Goal: Task Accomplishment & Management: Complete application form

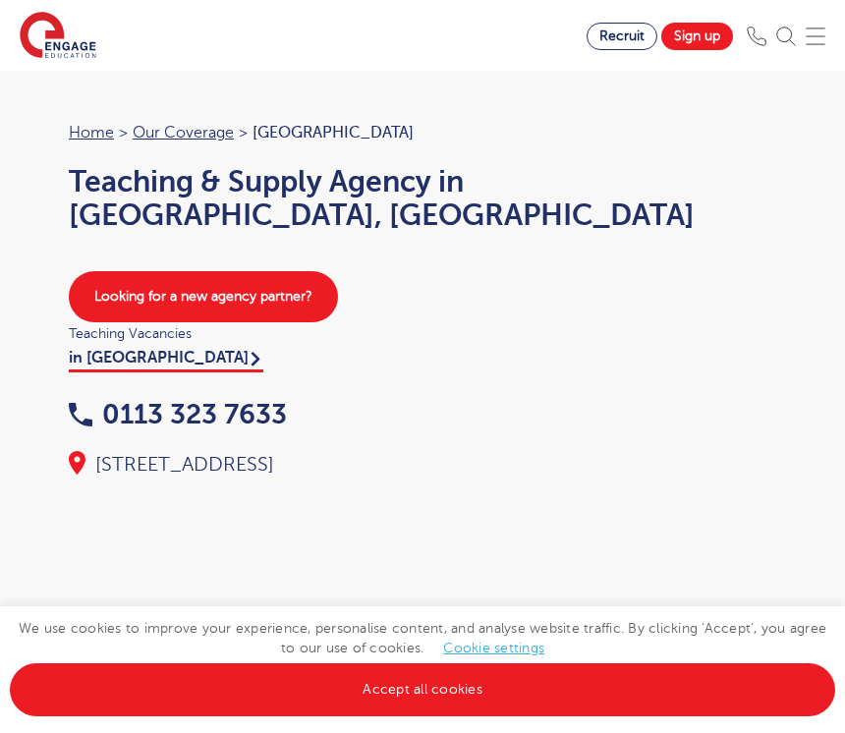
click at [479, 686] on link "Accept all cookies" at bounding box center [422, 689] width 825 height 53
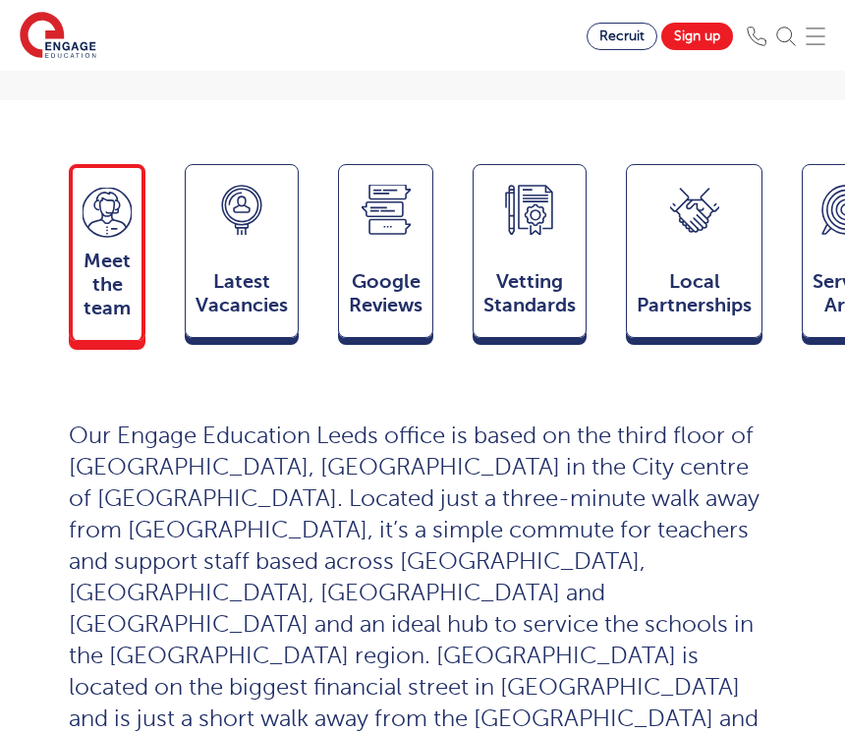
click at [115, 222] on icon at bounding box center [107, 213] width 49 height 50
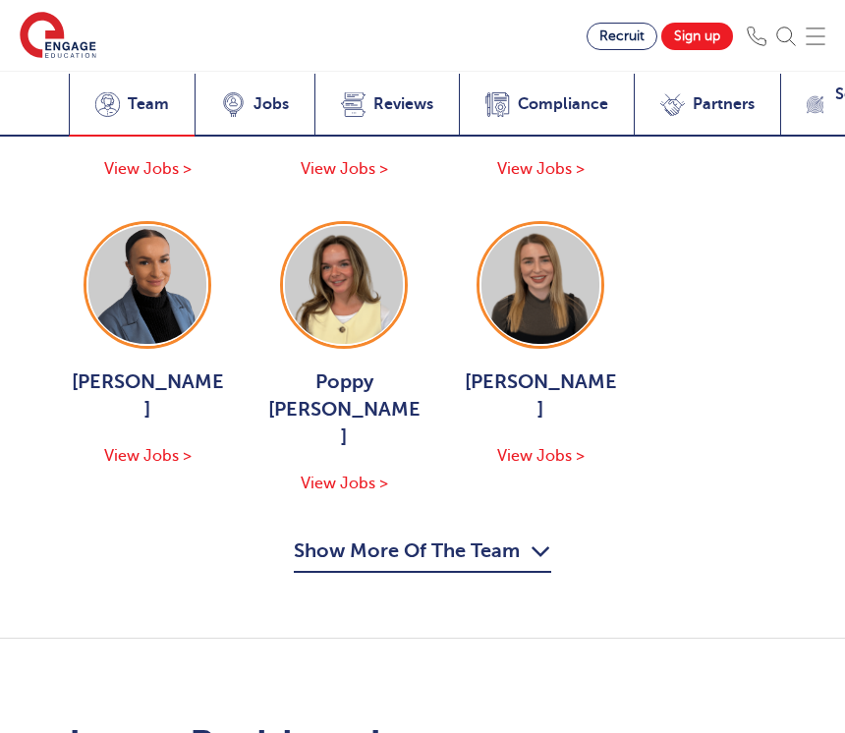
scroll to position [3603, 0]
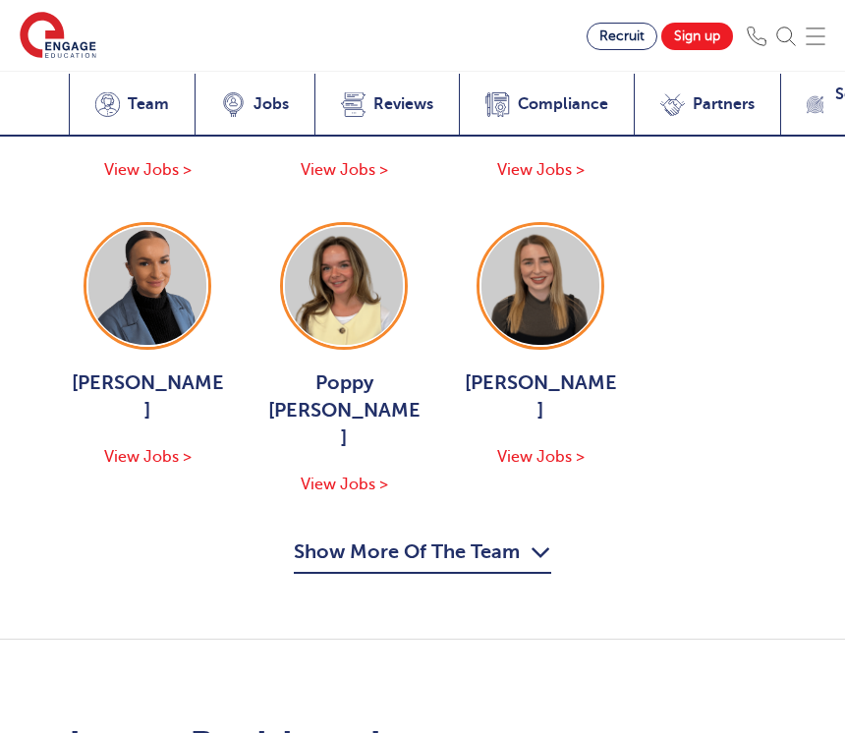
click at [491, 536] on button "Show More Of The Team" at bounding box center [422, 554] width 257 height 37
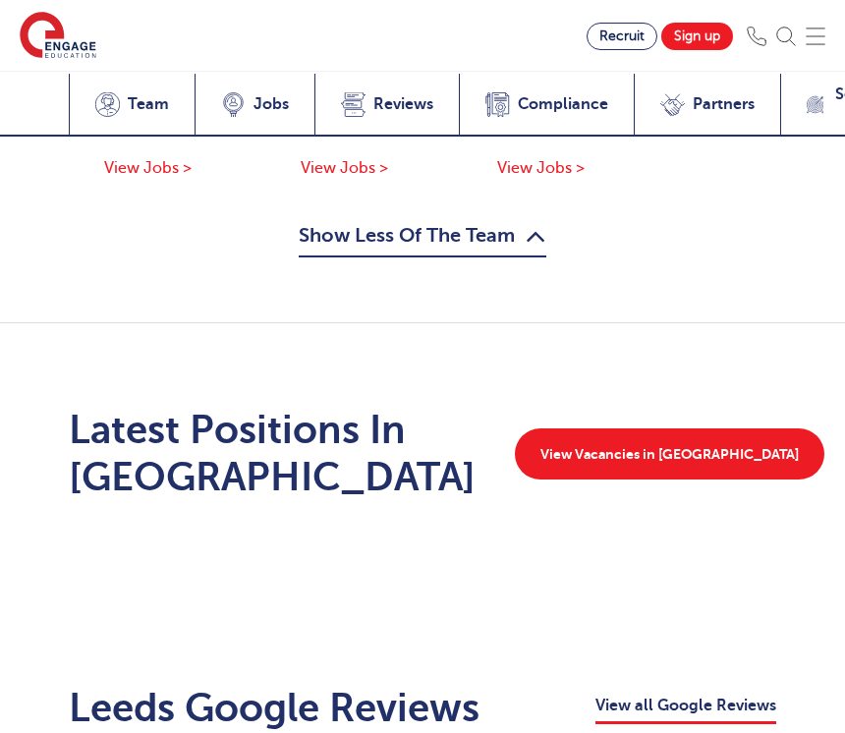
scroll to position [4205, 0]
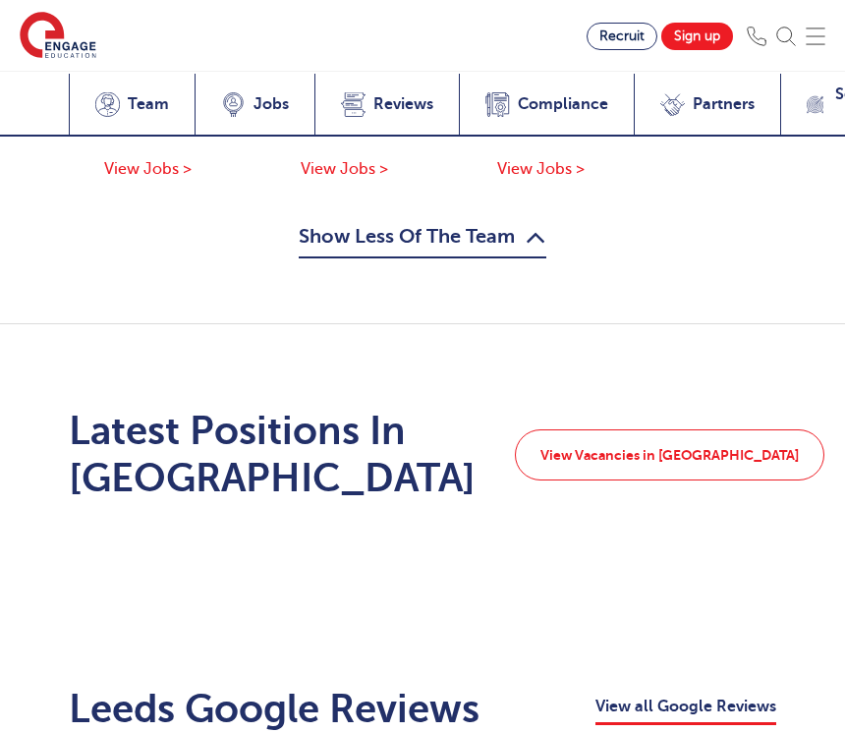
click at [692, 429] on link "View Vacancies in Leeds" at bounding box center [669, 454] width 309 height 51
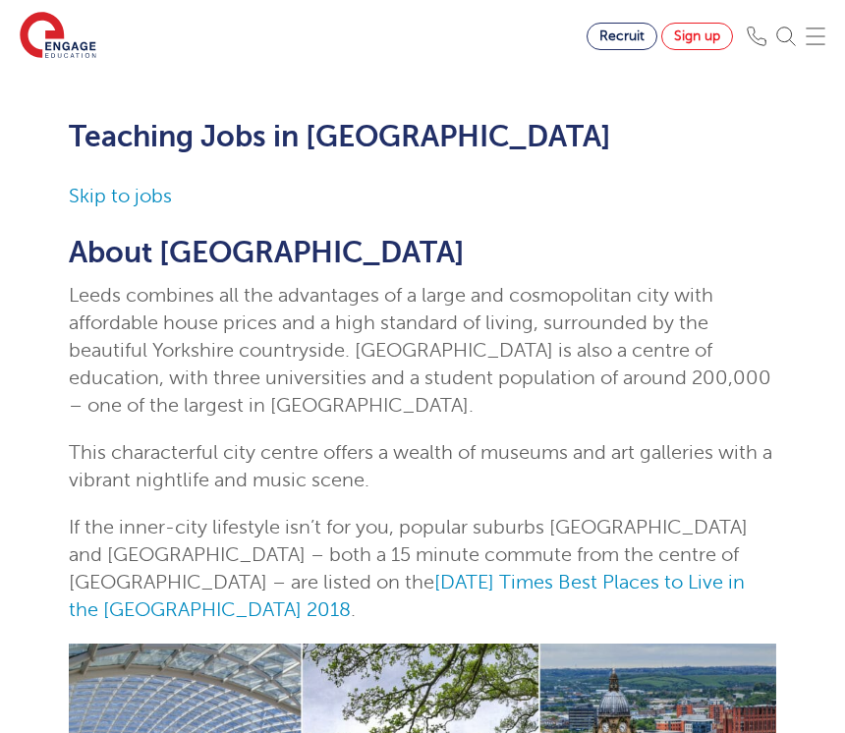
click at [702, 34] on link "Sign up" at bounding box center [697, 37] width 72 height 28
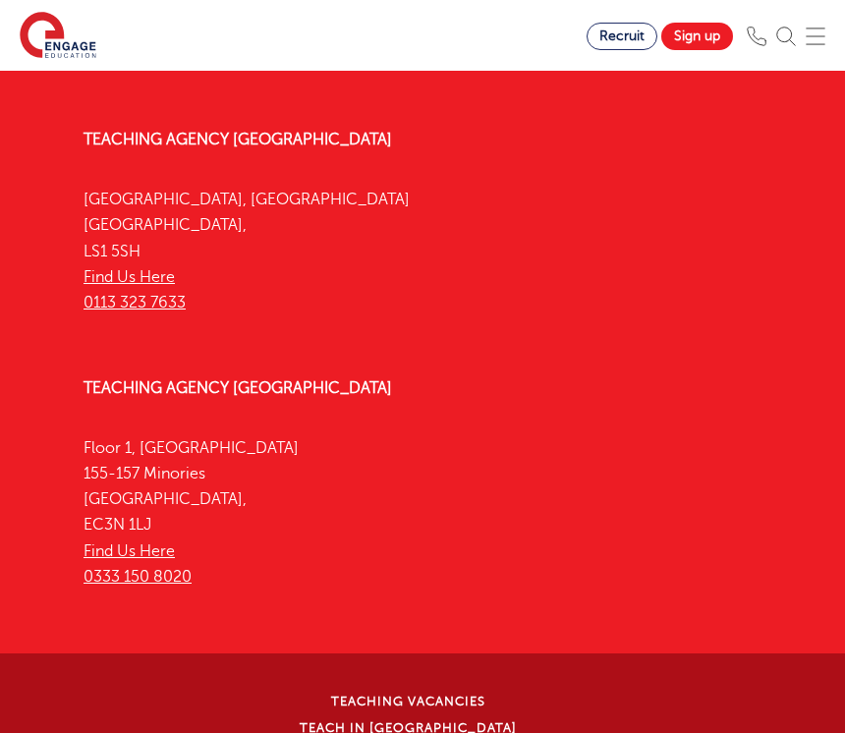
scroll to position [3422, 0]
